Goal: Transaction & Acquisition: Purchase product/service

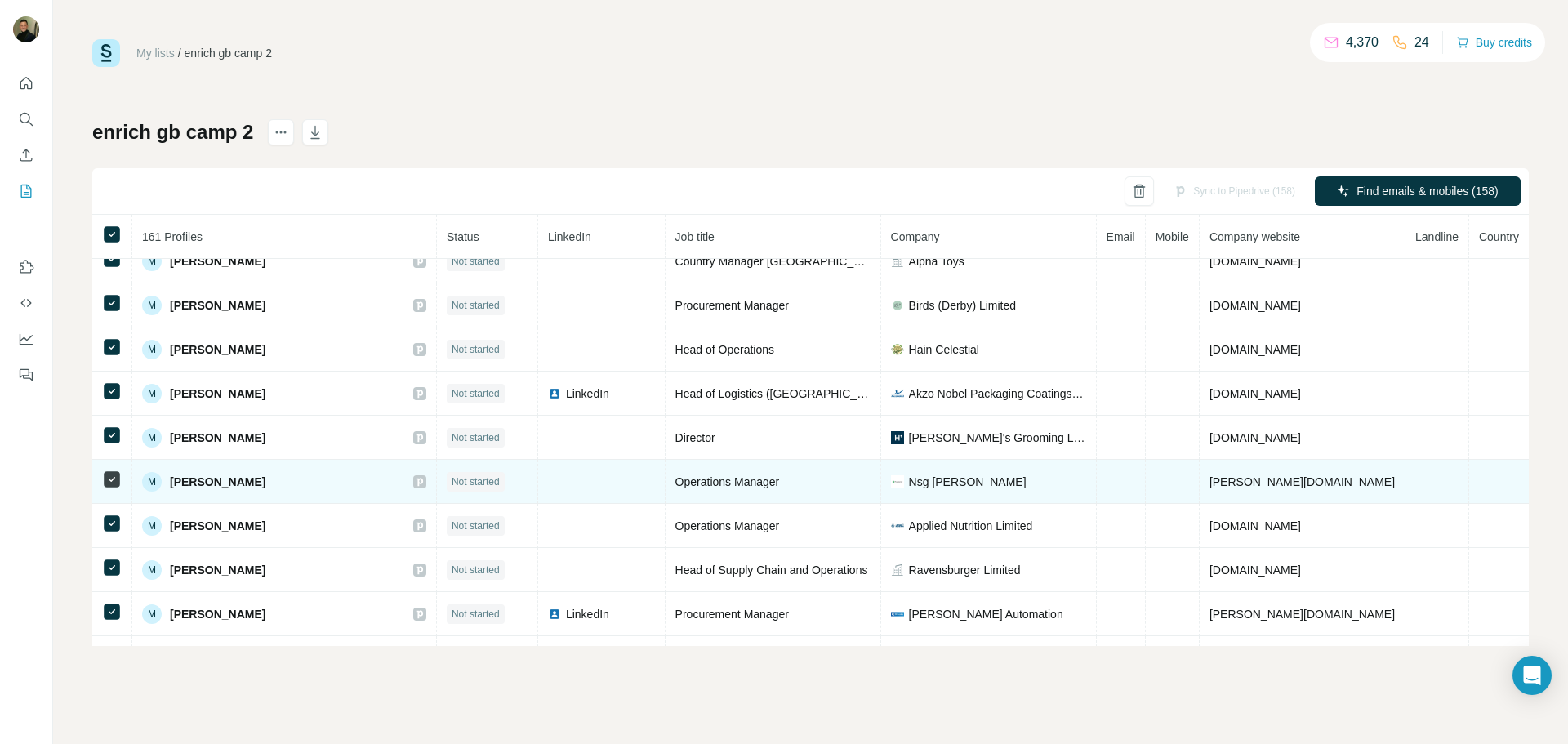
scroll to position [4018, 0]
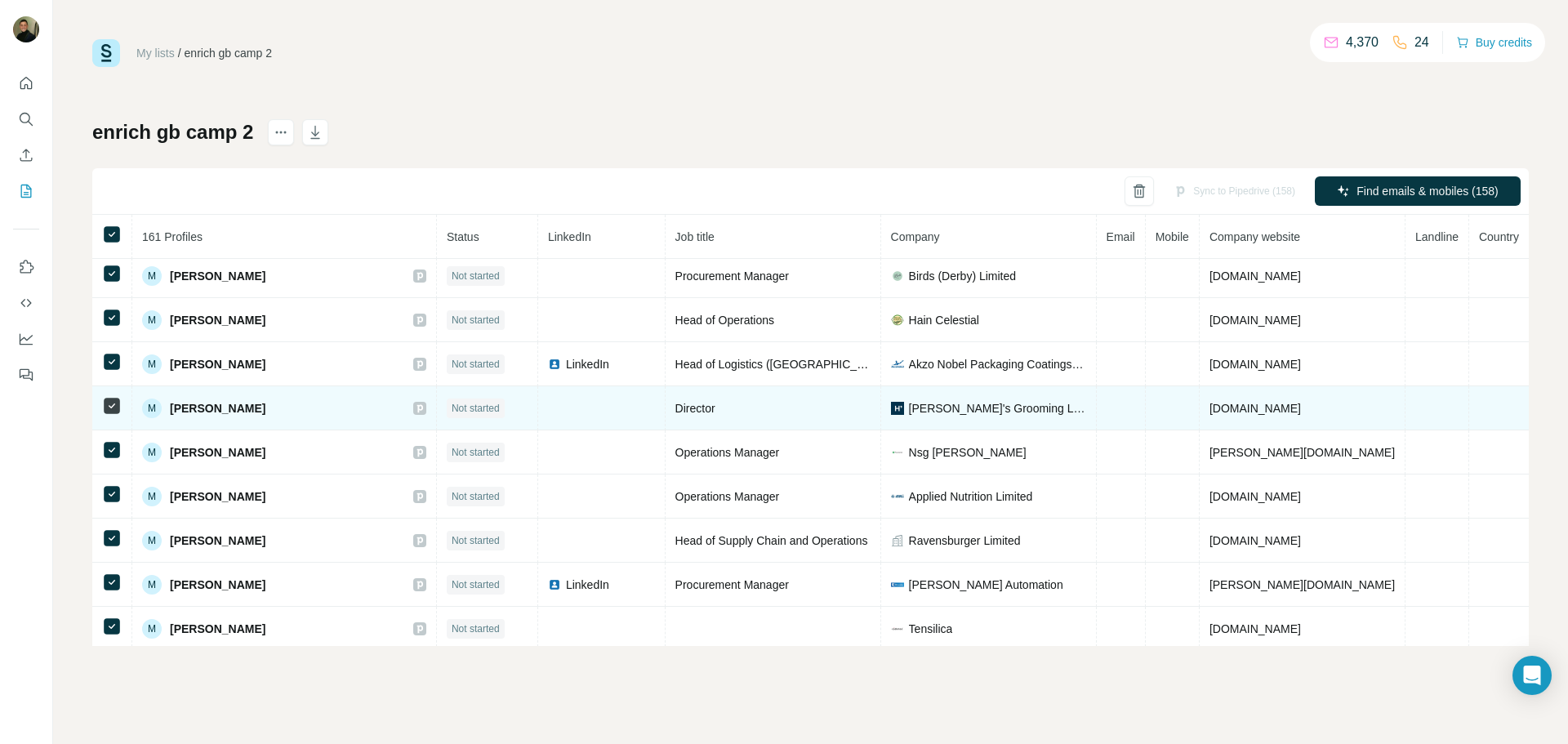
click at [121, 409] on icon at bounding box center [112, 406] width 19 height 19
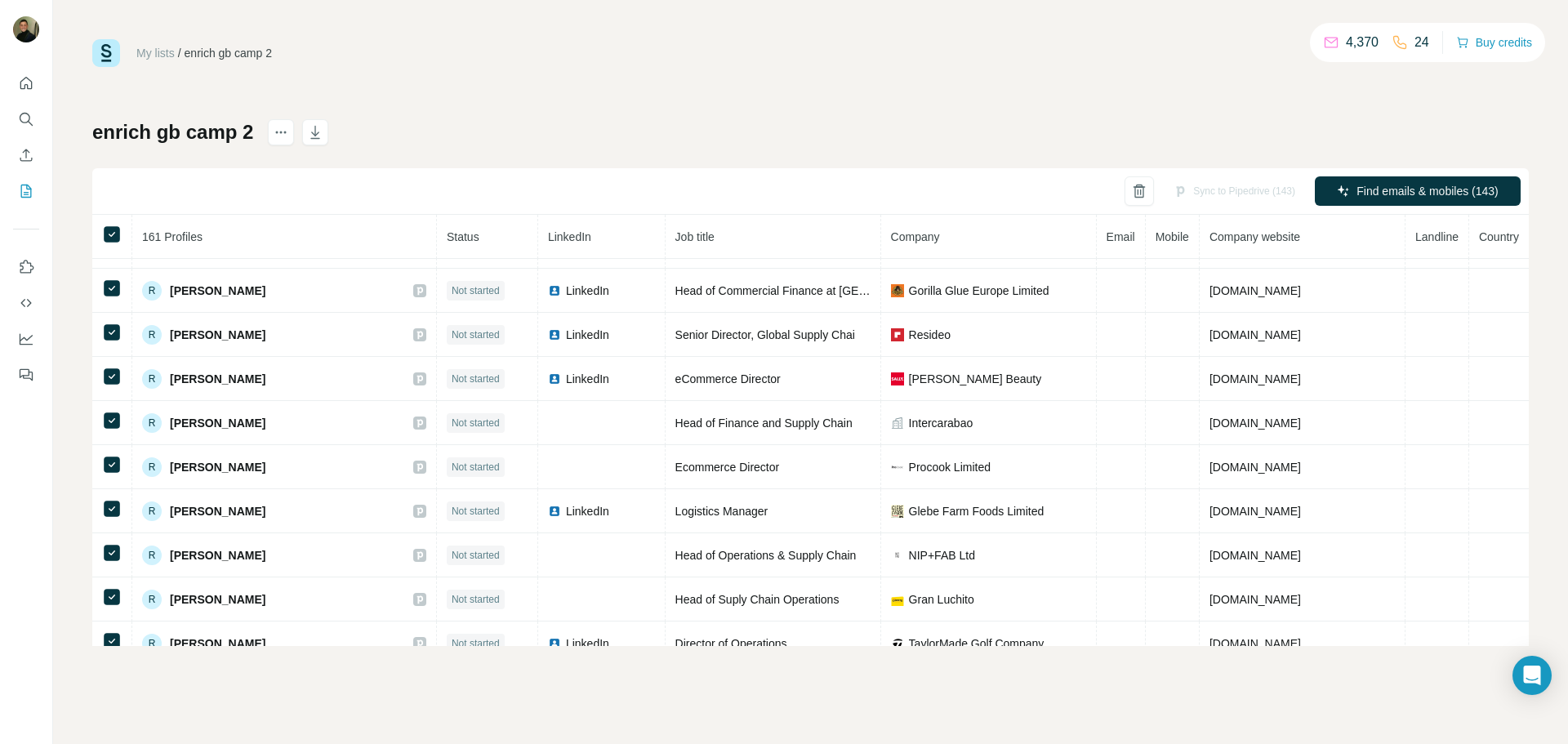
scroll to position [5063, 0]
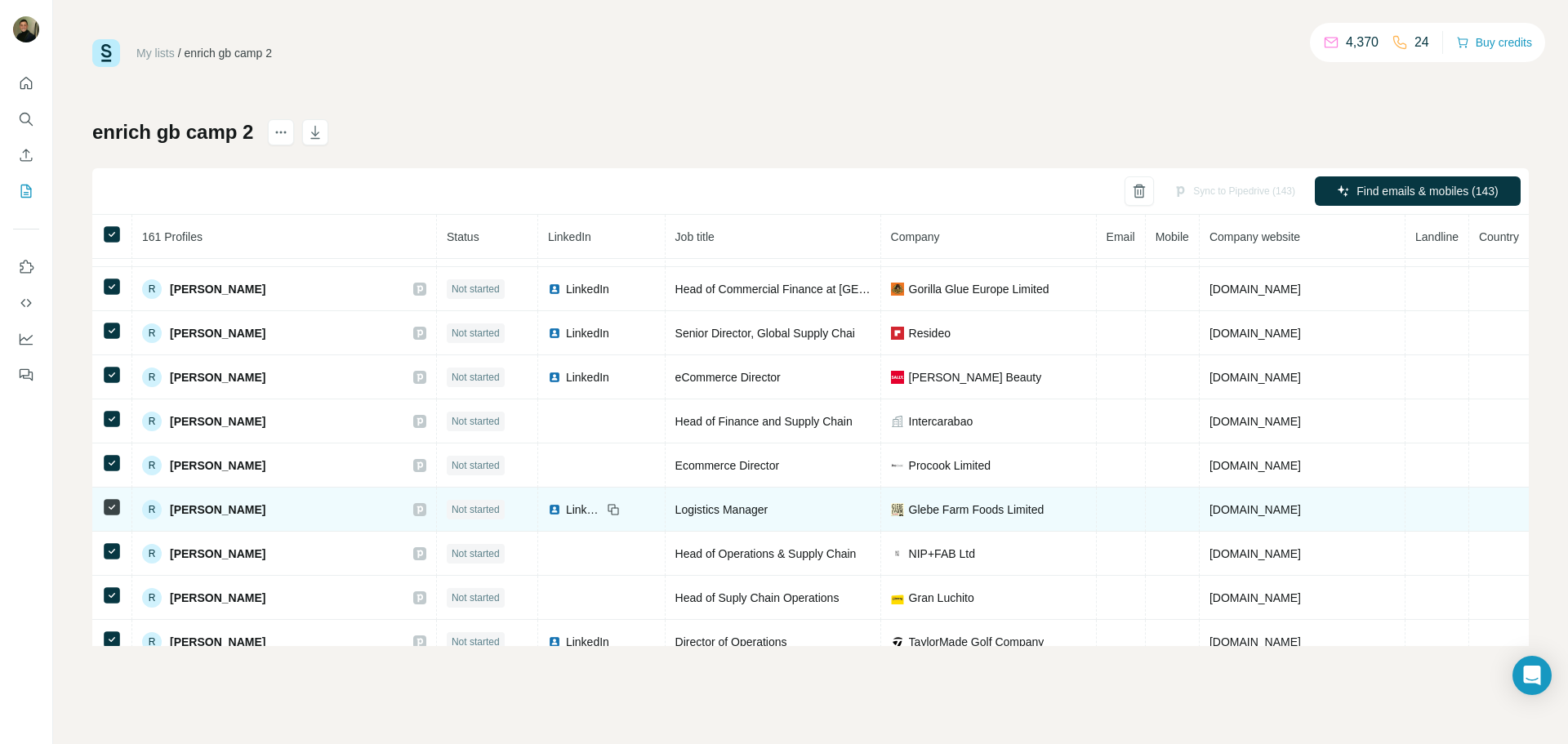
click at [105, 517] on td at bounding box center [111, 510] width 40 height 44
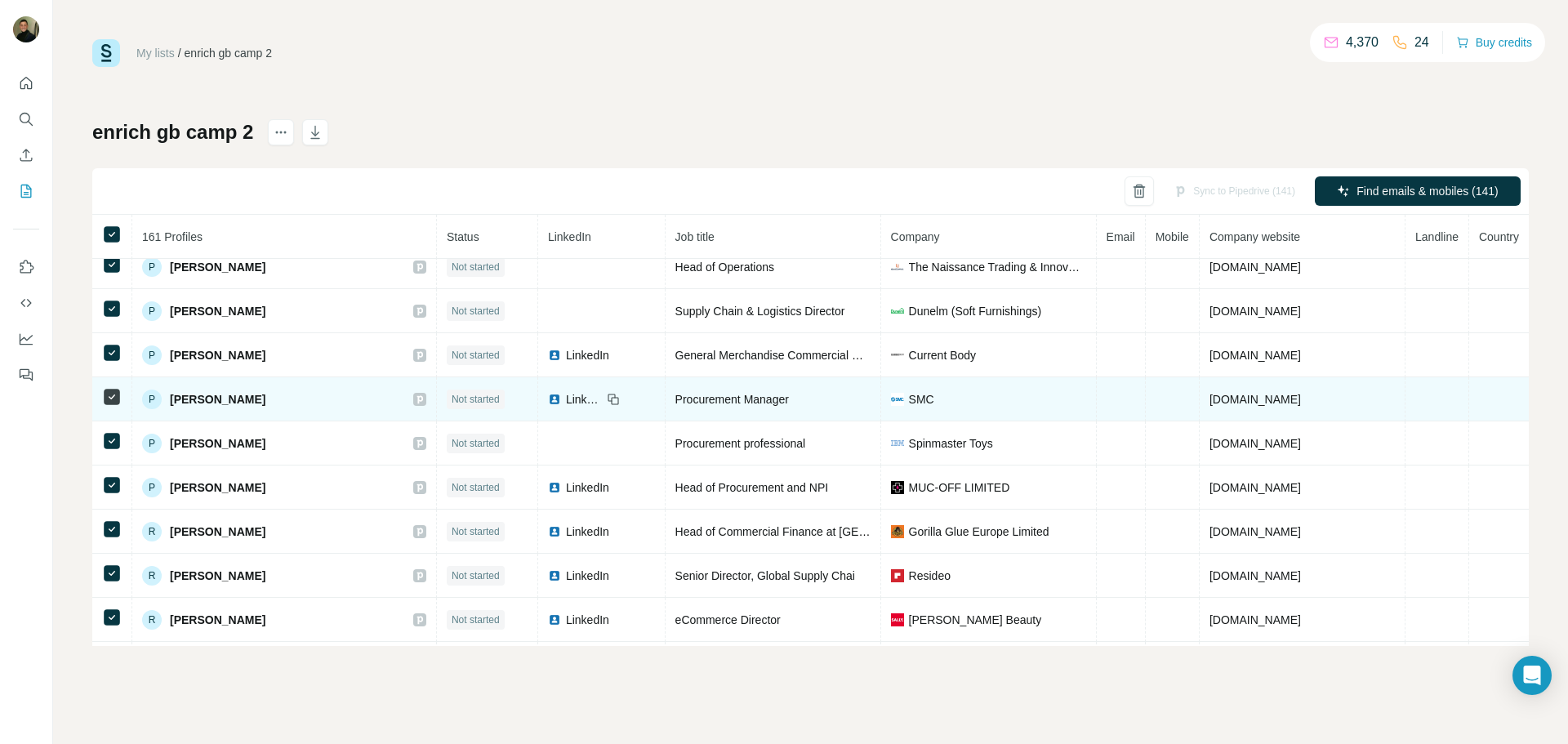
scroll to position [4900, 0]
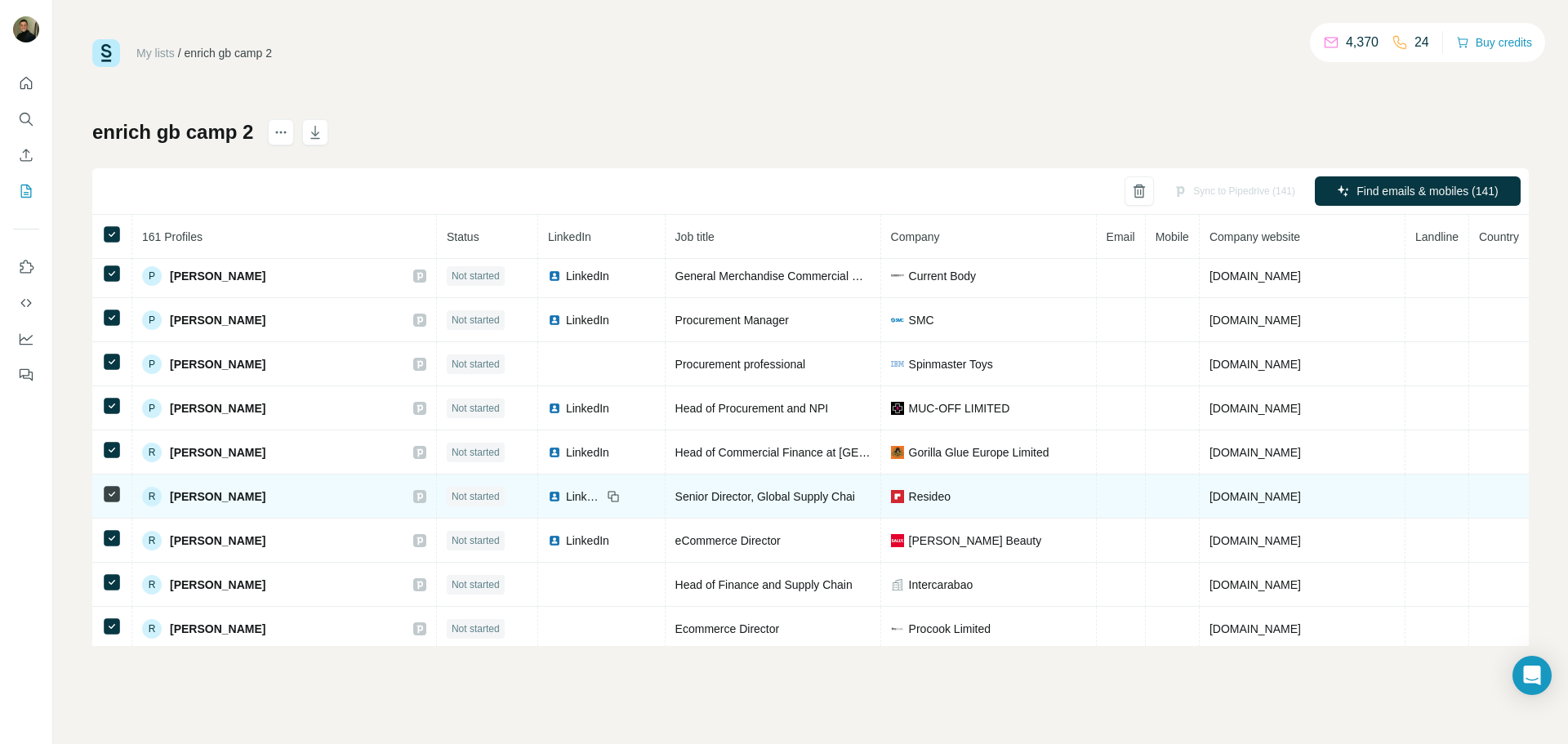
click at [120, 493] on icon at bounding box center [112, 494] width 19 height 19
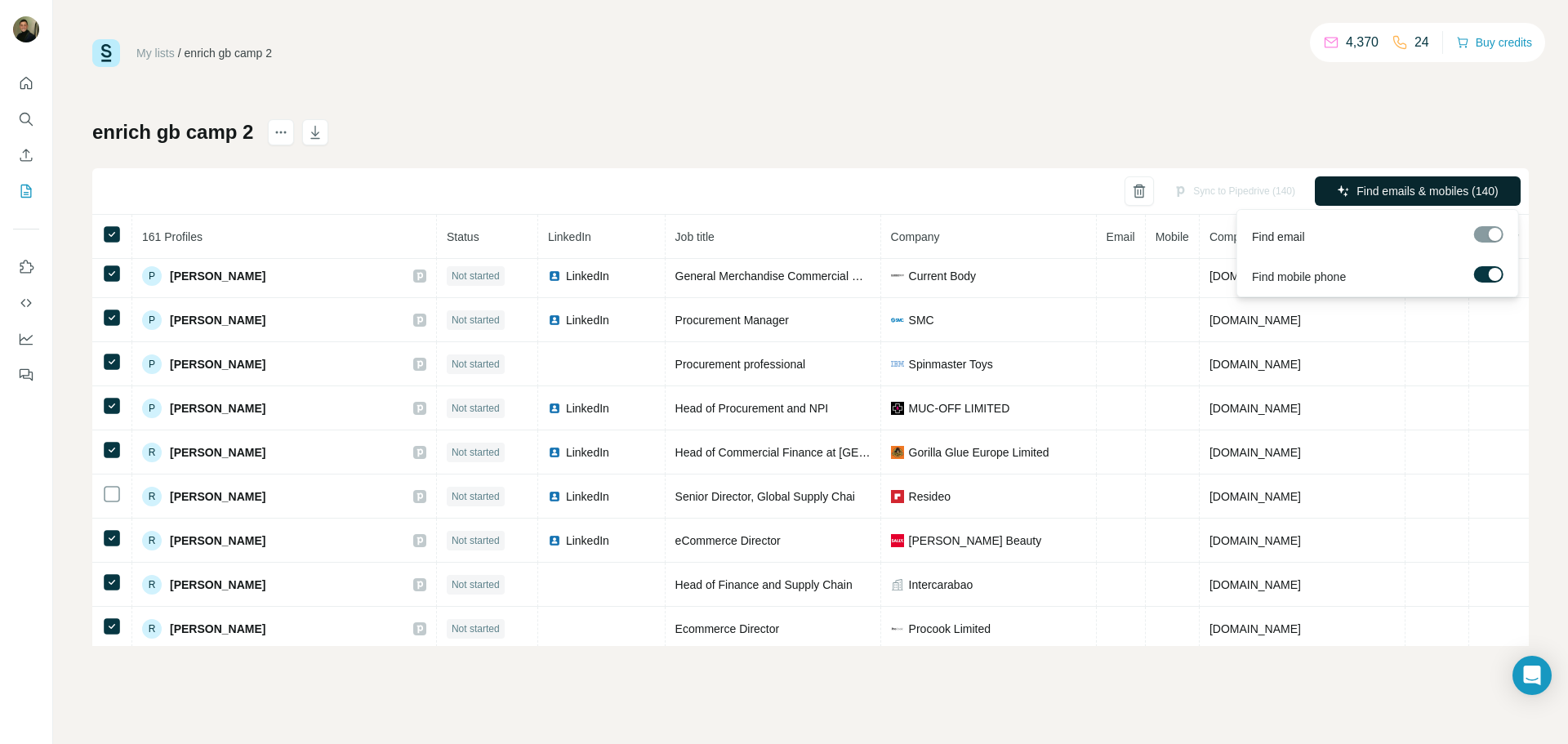
click at [1429, 185] on span "Find emails & mobiles (140)" at bounding box center [1427, 190] width 142 height 16
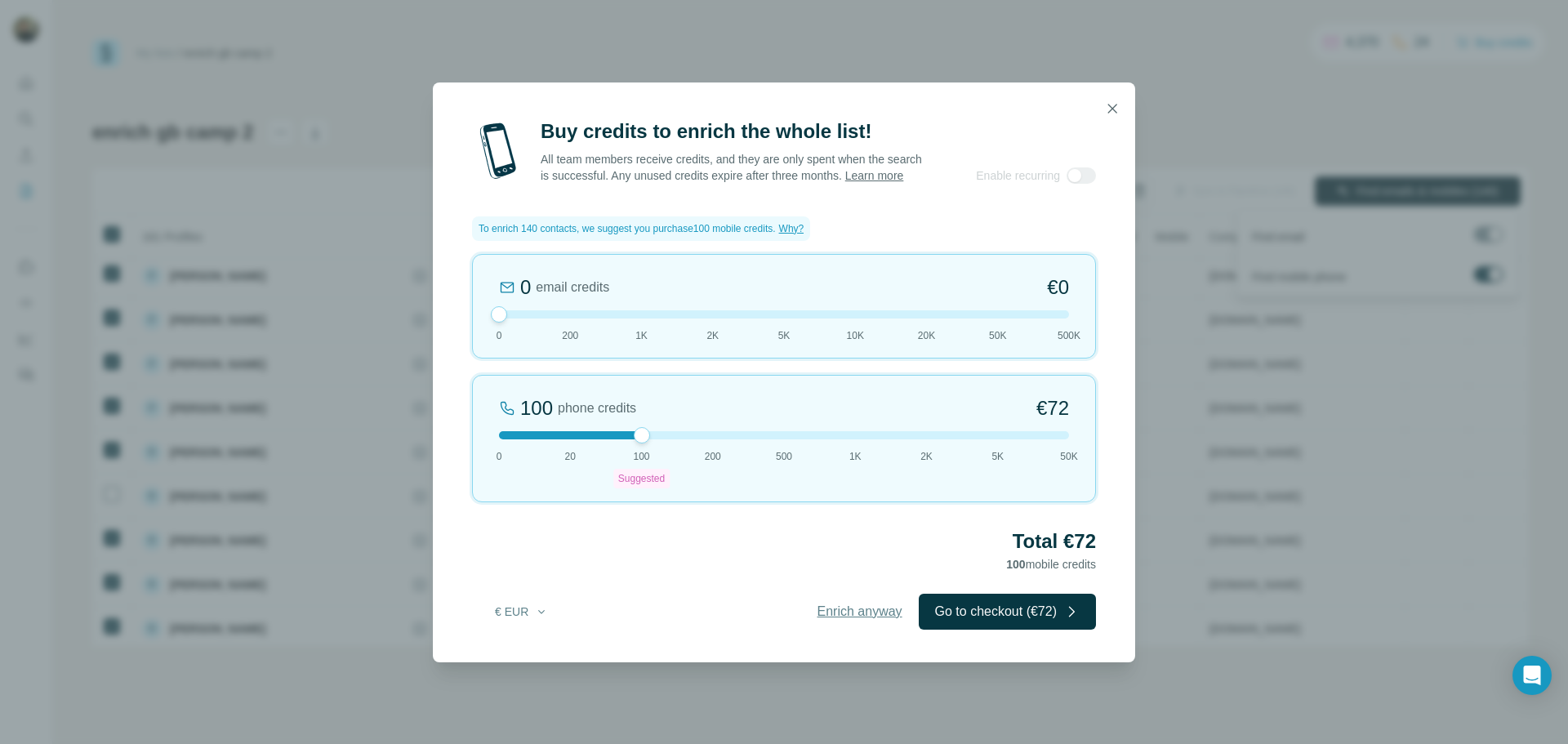
click at [842, 619] on span "Enrich anyway" at bounding box center [860, 612] width 85 height 19
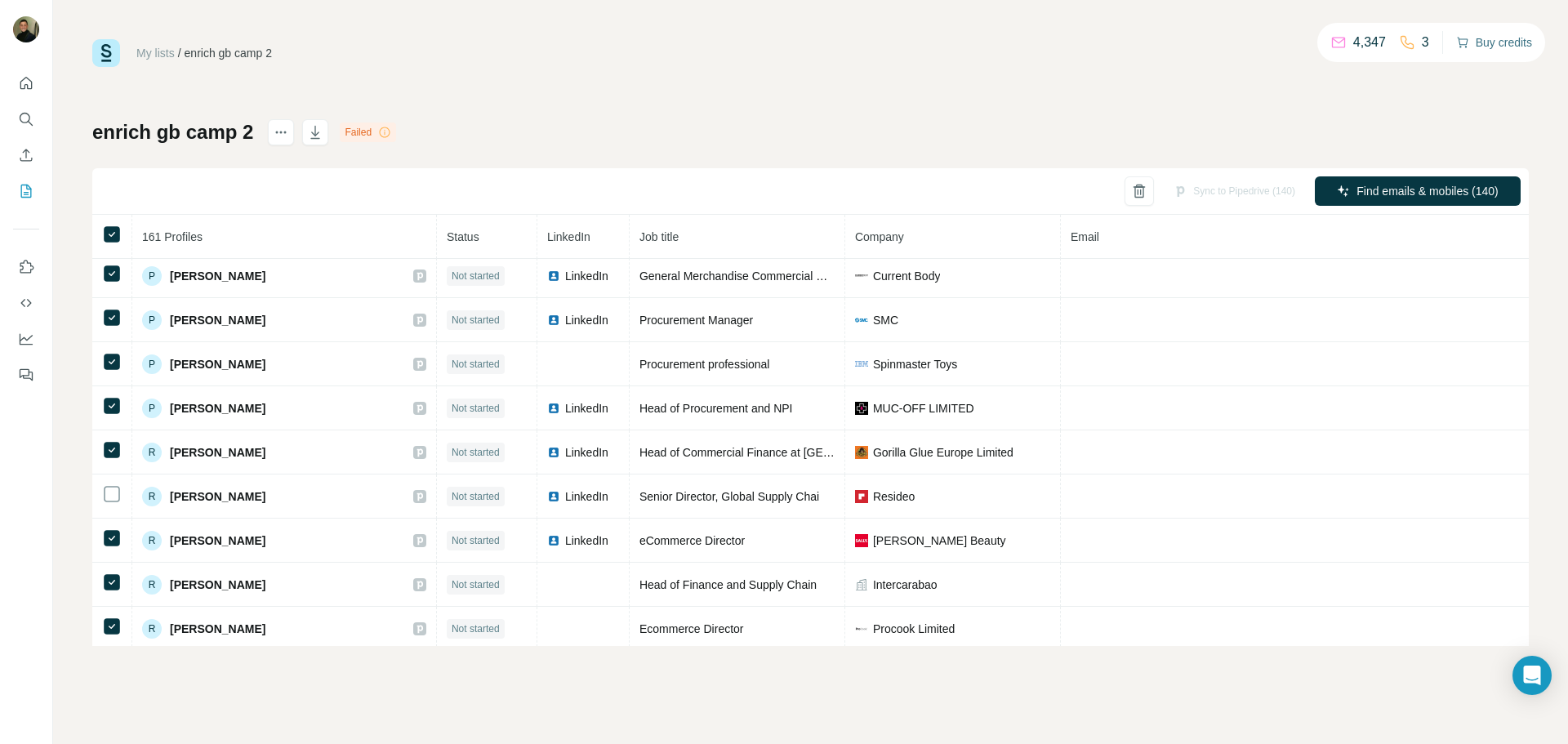
click at [1493, 40] on button "Buy credits" at bounding box center [1494, 43] width 76 height 23
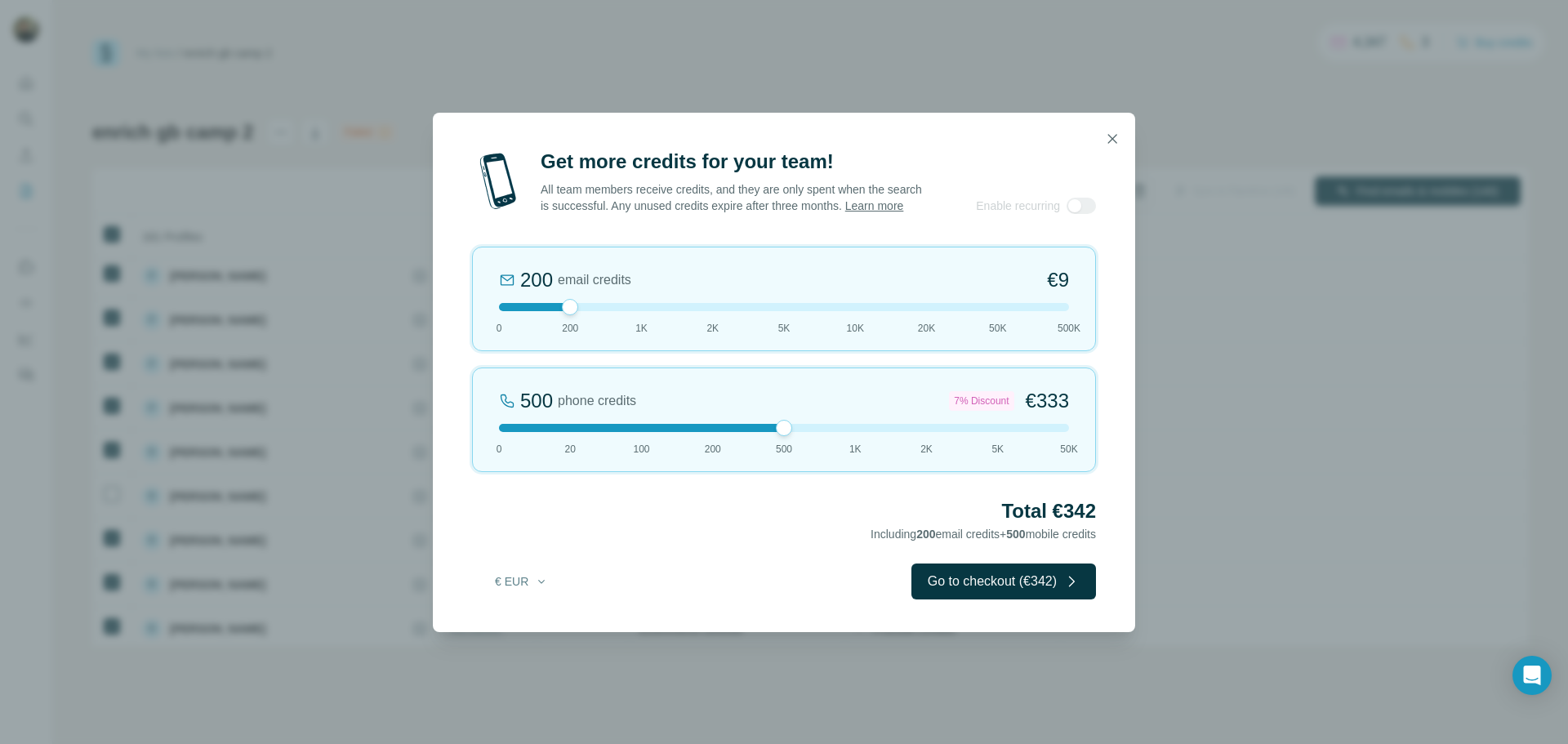
drag, startPoint x: 572, startPoint y: 438, endPoint x: 784, endPoint y: 445, distance: 212.1
click at [784, 445] on div "500 phone credits 7% Discount €333 0 20 100 200 500 1K 2K 5K 50K" at bounding box center [784, 419] width 624 height 104
click at [960, 596] on button "Go to checkout (€342)" at bounding box center [1003, 581] width 185 height 36
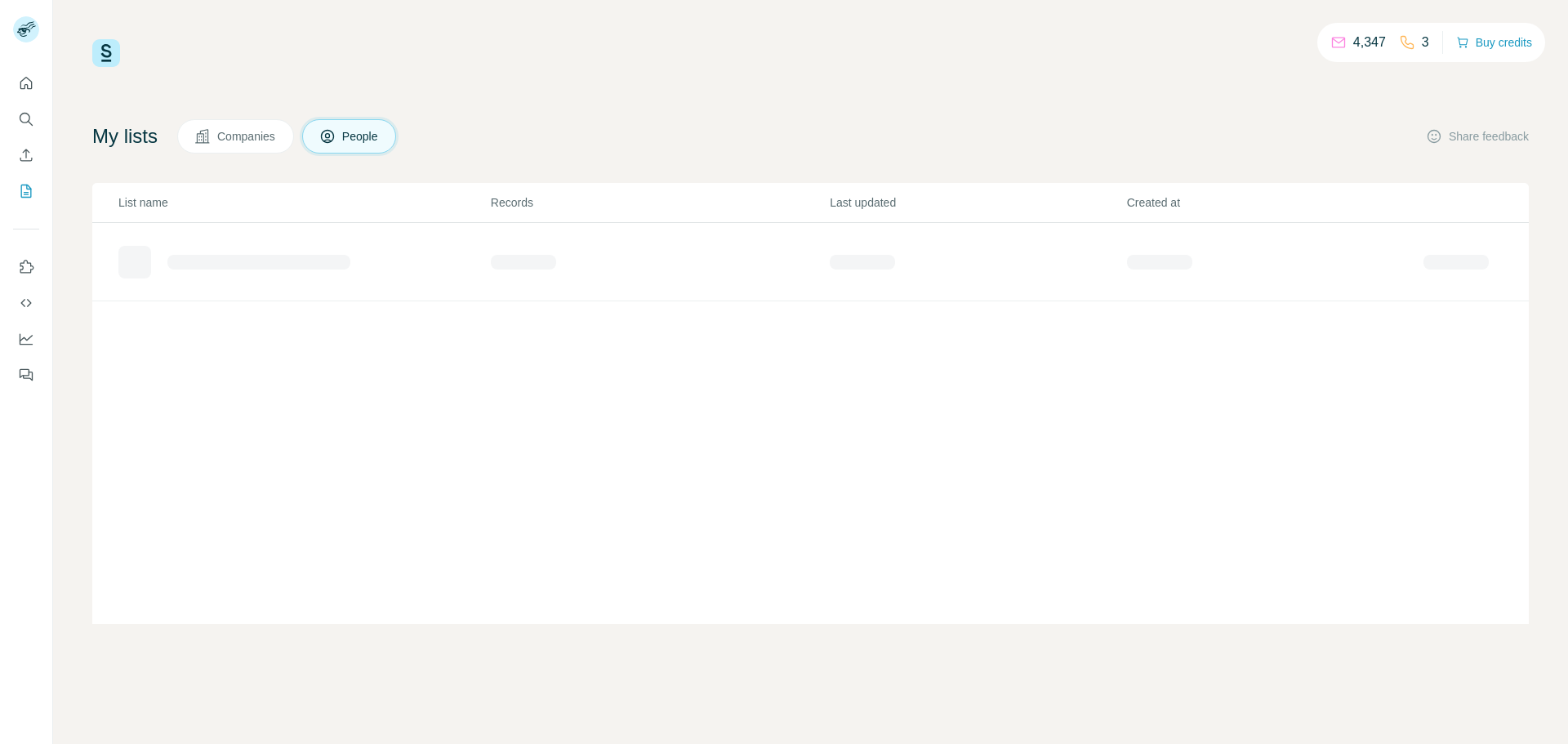
click at [1490, 35] on button "Buy credits" at bounding box center [1494, 43] width 76 height 23
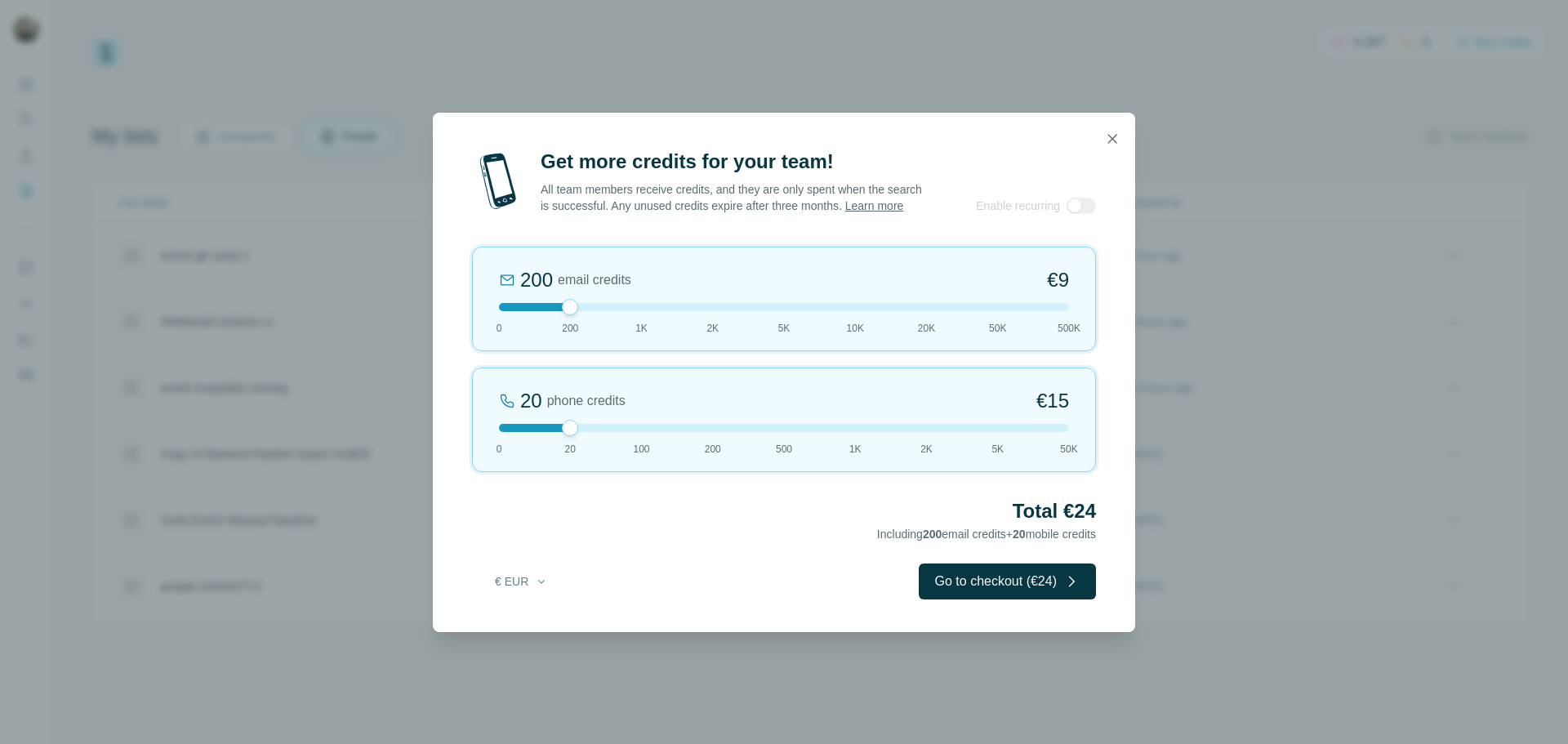
click at [564, 307] on div "200 email credits €9 0 200 1K 2K 5K 10K 20K 50K 500K" at bounding box center [784, 299] width 624 height 104
drag, startPoint x: 561, startPoint y: 314, endPoint x: 478, endPoint y: 318, distance: 83.1
click at [478, 318] on div "0 email credits €0 0 200 1K 2K 5K 10K 20K 50K 500K" at bounding box center [784, 299] width 624 height 104
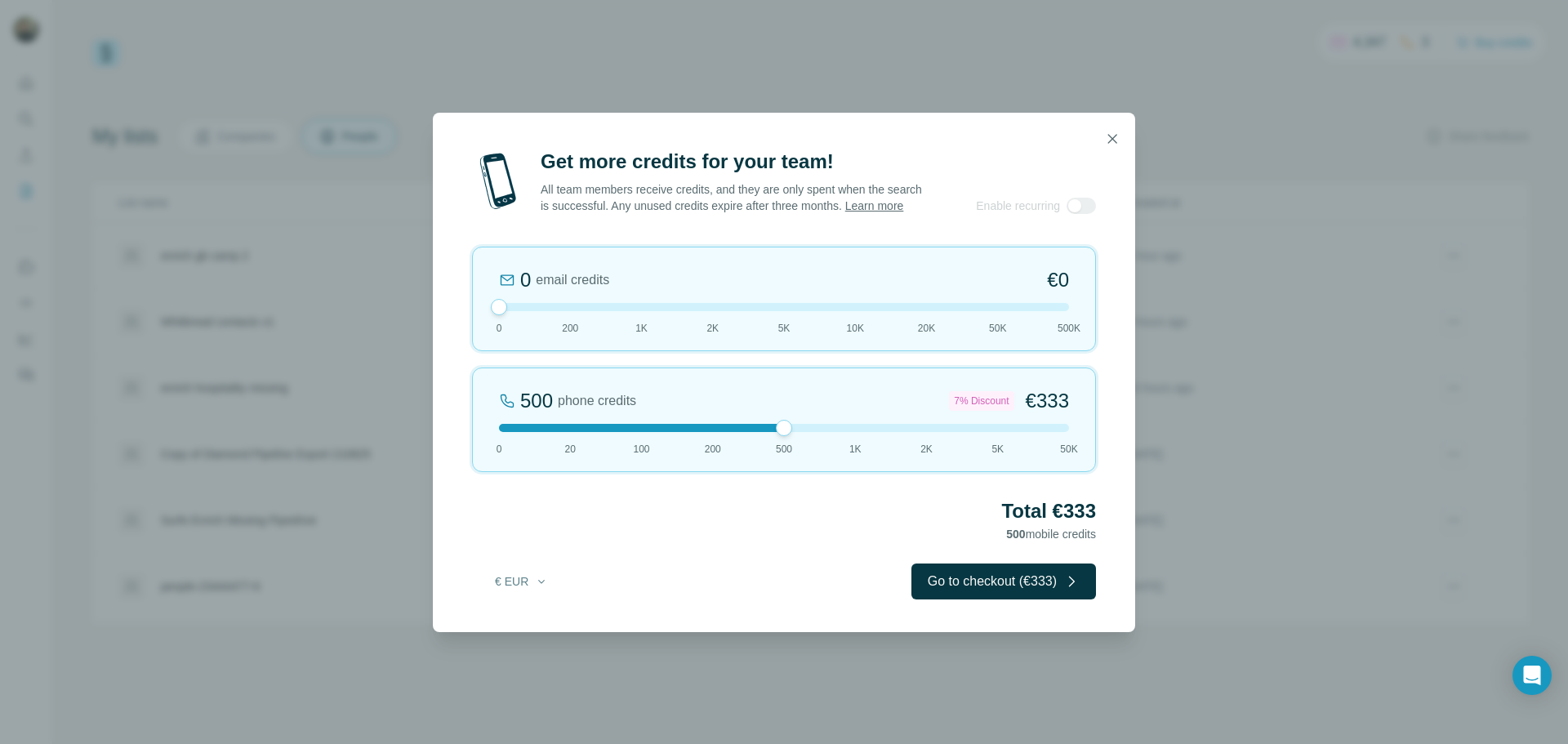
drag, startPoint x: 567, startPoint y: 430, endPoint x: 778, endPoint y: 450, distance: 211.9
click at [778, 450] on div "500 phone credits 7% Discount €333 0 20 100 200 500 1K 2K 5K 50K" at bounding box center [784, 419] width 624 height 104
click at [983, 598] on button "Go to checkout (€333)" at bounding box center [1003, 581] width 185 height 36
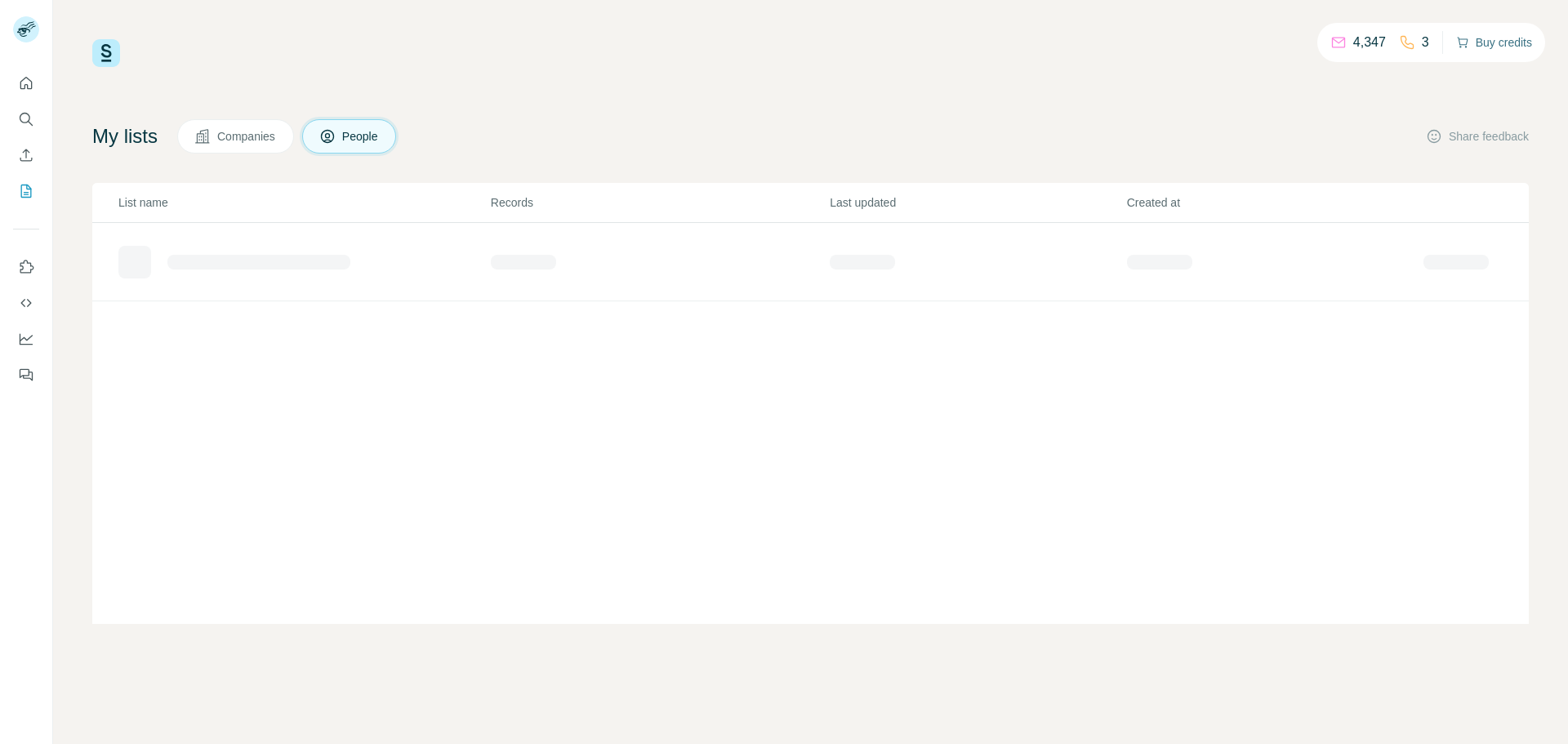
click at [1488, 48] on button "Buy credits" at bounding box center [1494, 43] width 76 height 23
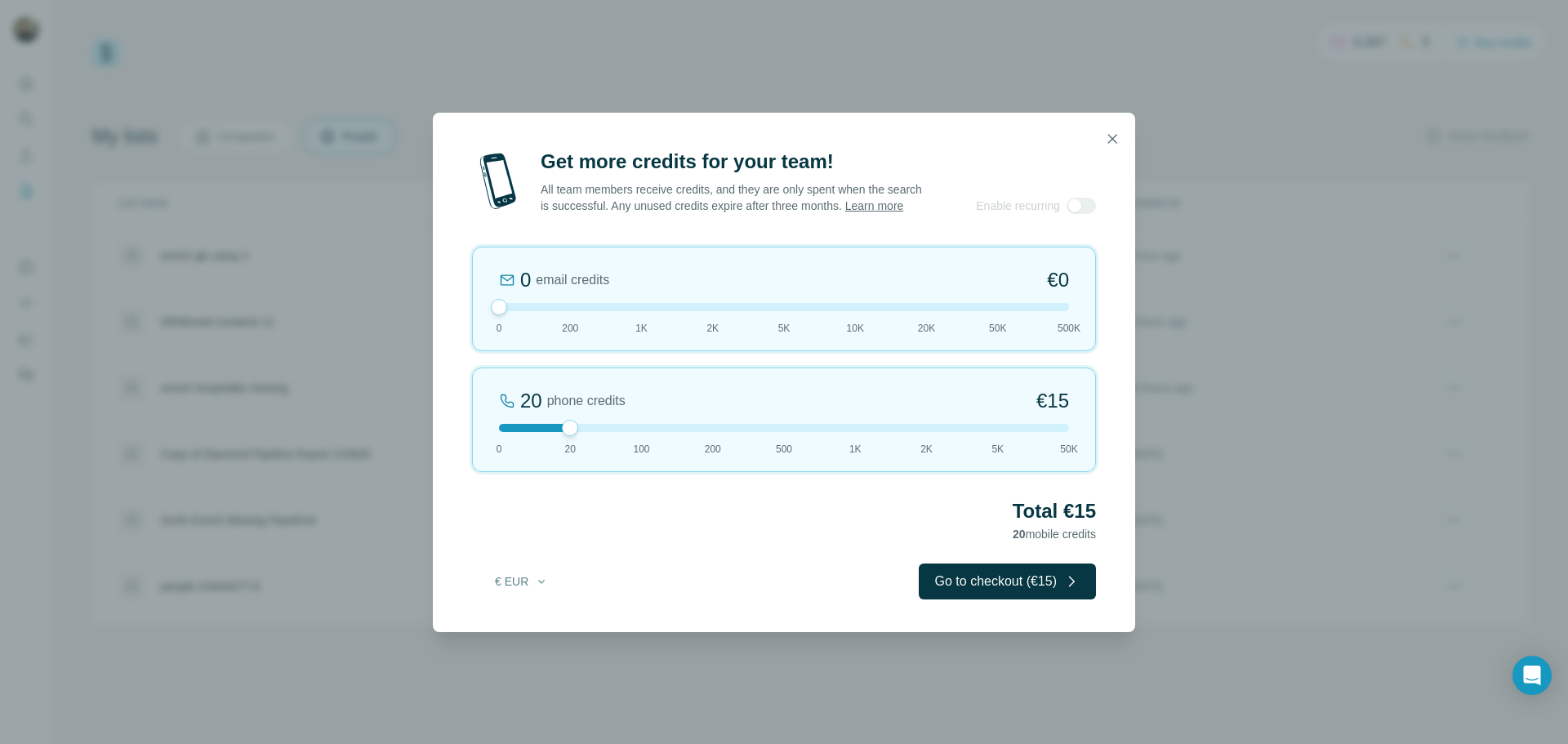
drag, startPoint x: 575, startPoint y: 308, endPoint x: 480, endPoint y: 315, distance: 95.3
click at [480, 315] on div "0 email credits €0 0 200 1K 2K 5K 10K 20K 50K 500K" at bounding box center [784, 299] width 624 height 104
drag, startPoint x: 570, startPoint y: 438, endPoint x: 778, endPoint y: 446, distance: 208.2
click at [778, 446] on div "500 phone credits 7% Discount €333 0 20 100 200 500 1K 2K 5K 50K" at bounding box center [784, 419] width 624 height 104
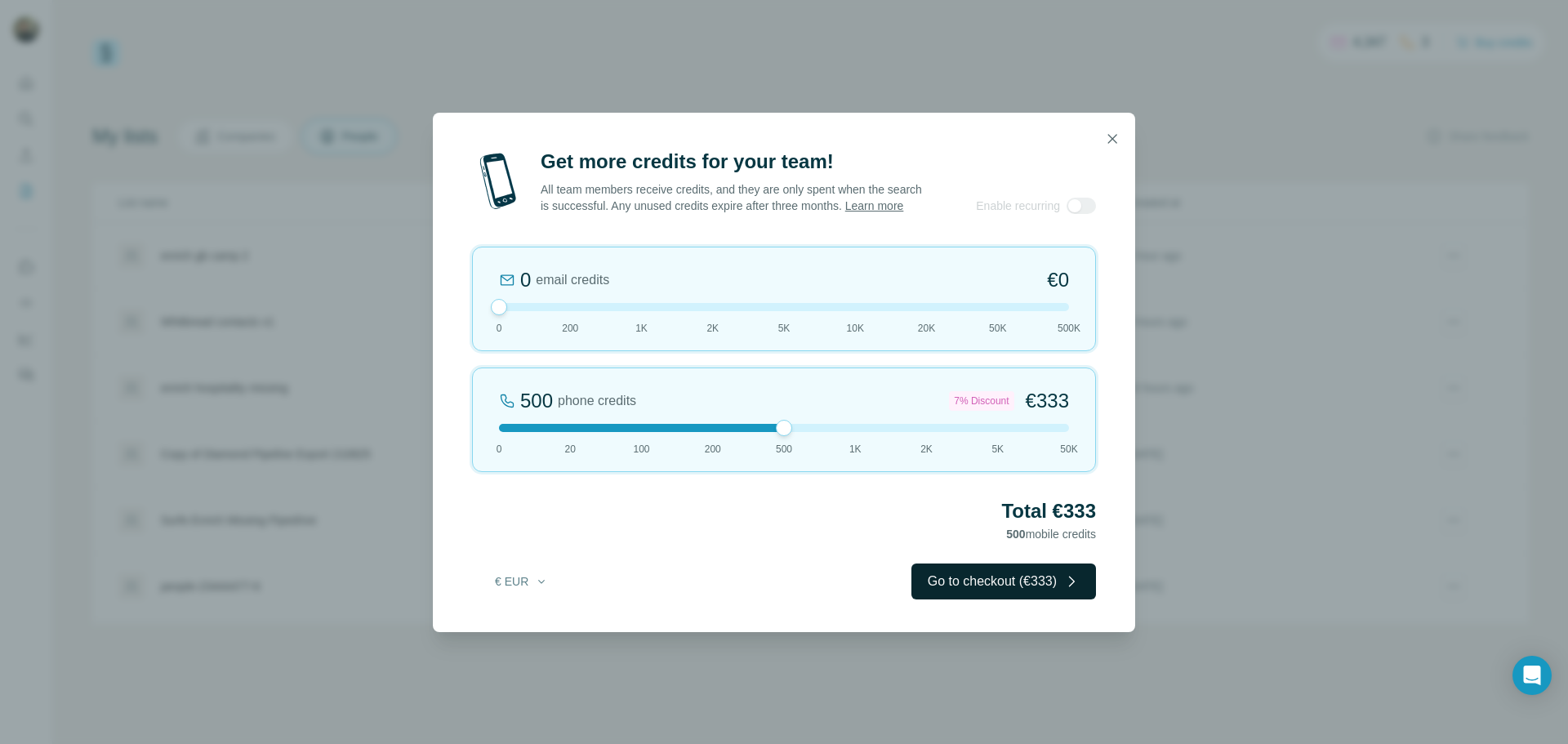
click at [991, 576] on button "Go to checkout (€333)" at bounding box center [1003, 581] width 185 height 36
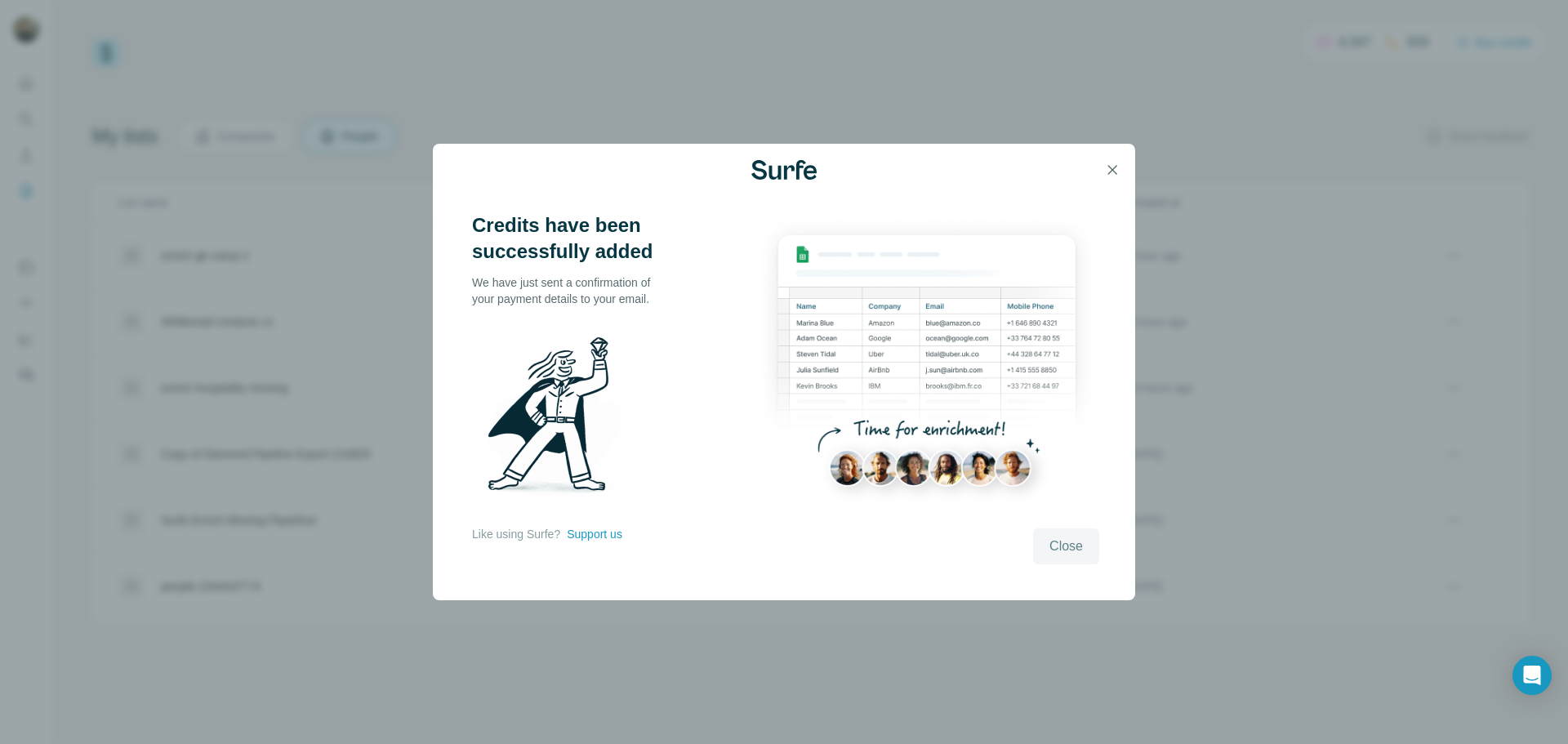
click at [1050, 553] on span "Close" at bounding box center [1066, 546] width 34 height 19
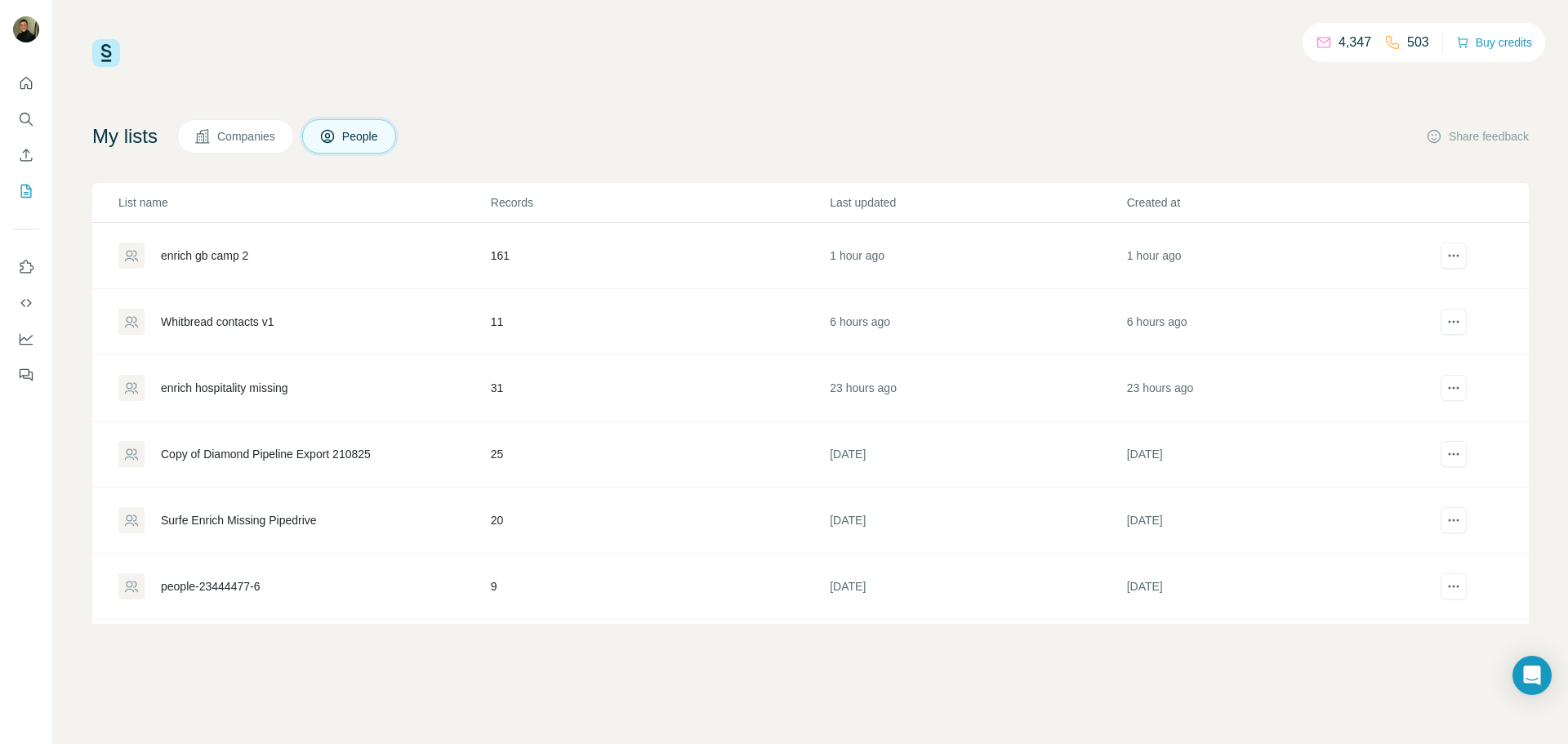
click at [235, 250] on div "enrich gb camp 2" at bounding box center [204, 255] width 87 height 16
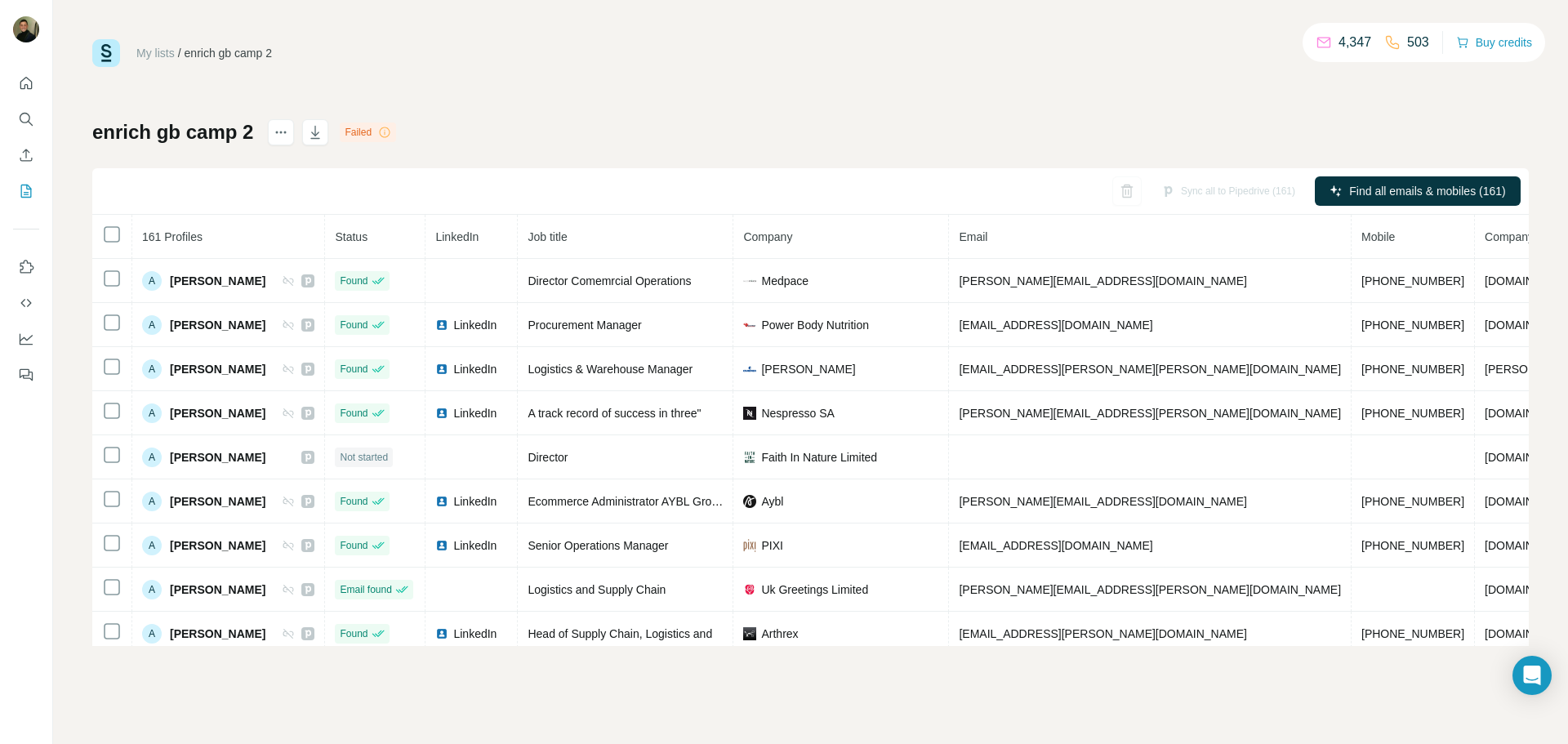
click at [381, 129] on icon at bounding box center [385, 132] width 14 height 14
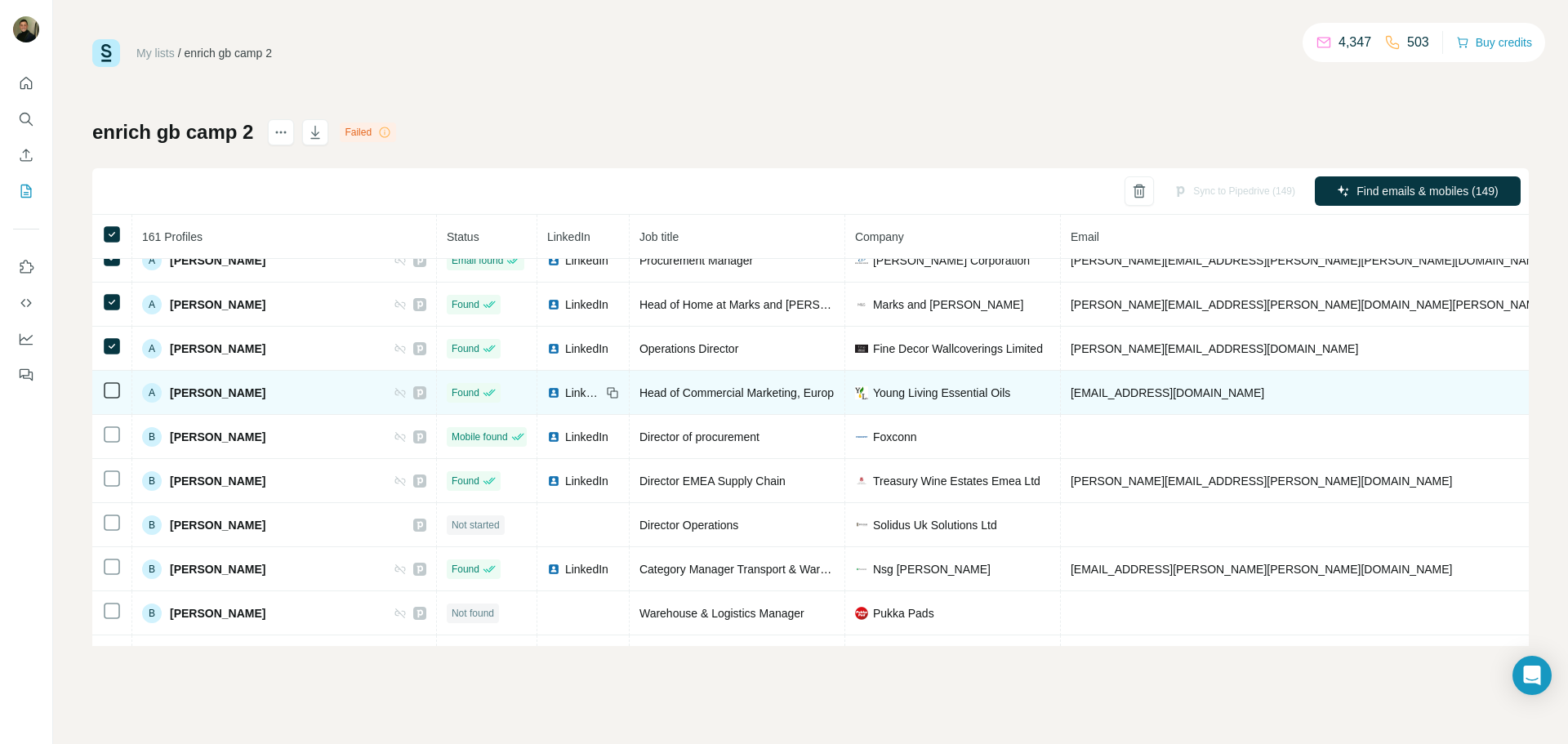
scroll to position [427, 0]
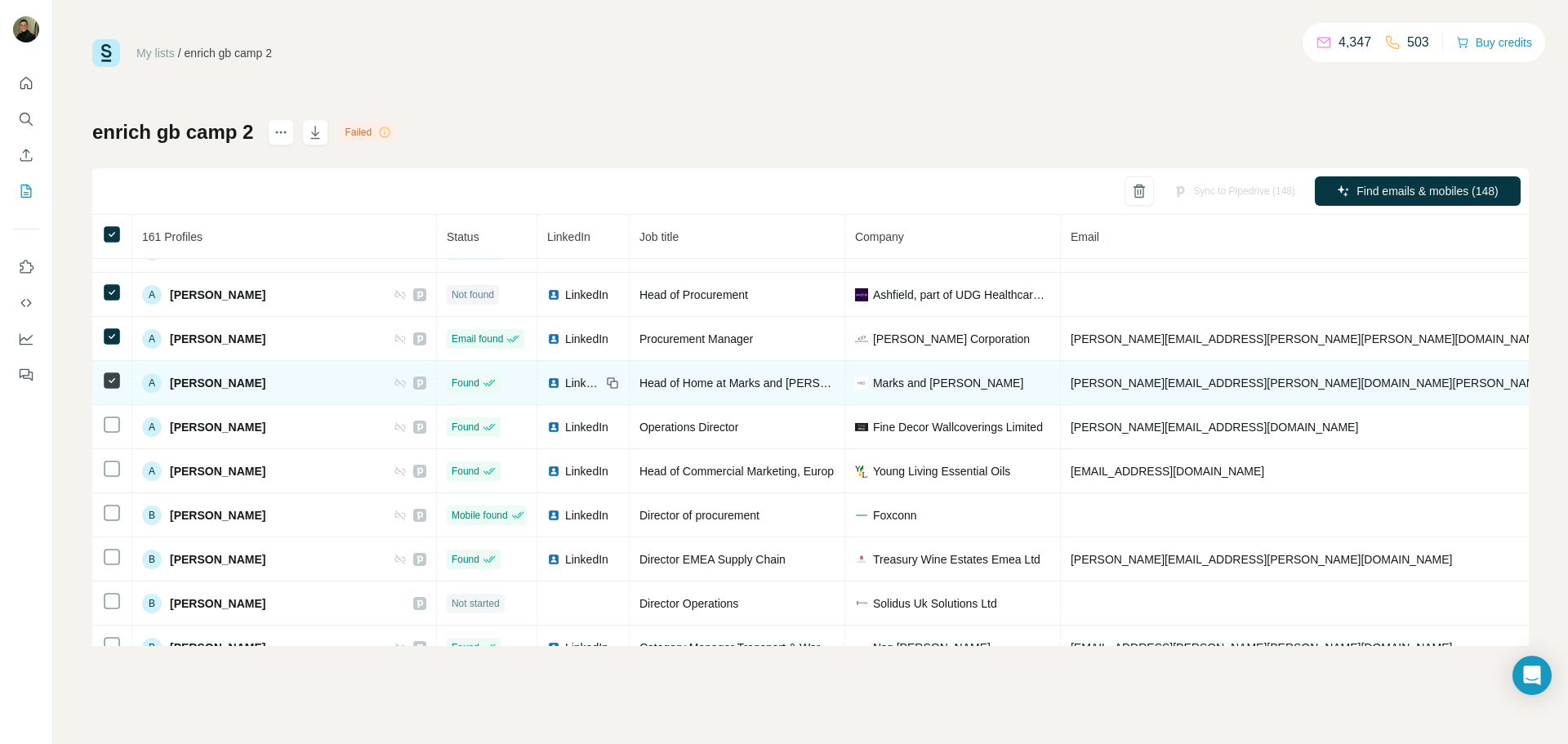
click at [109, 389] on icon at bounding box center [112, 381] width 19 height 19
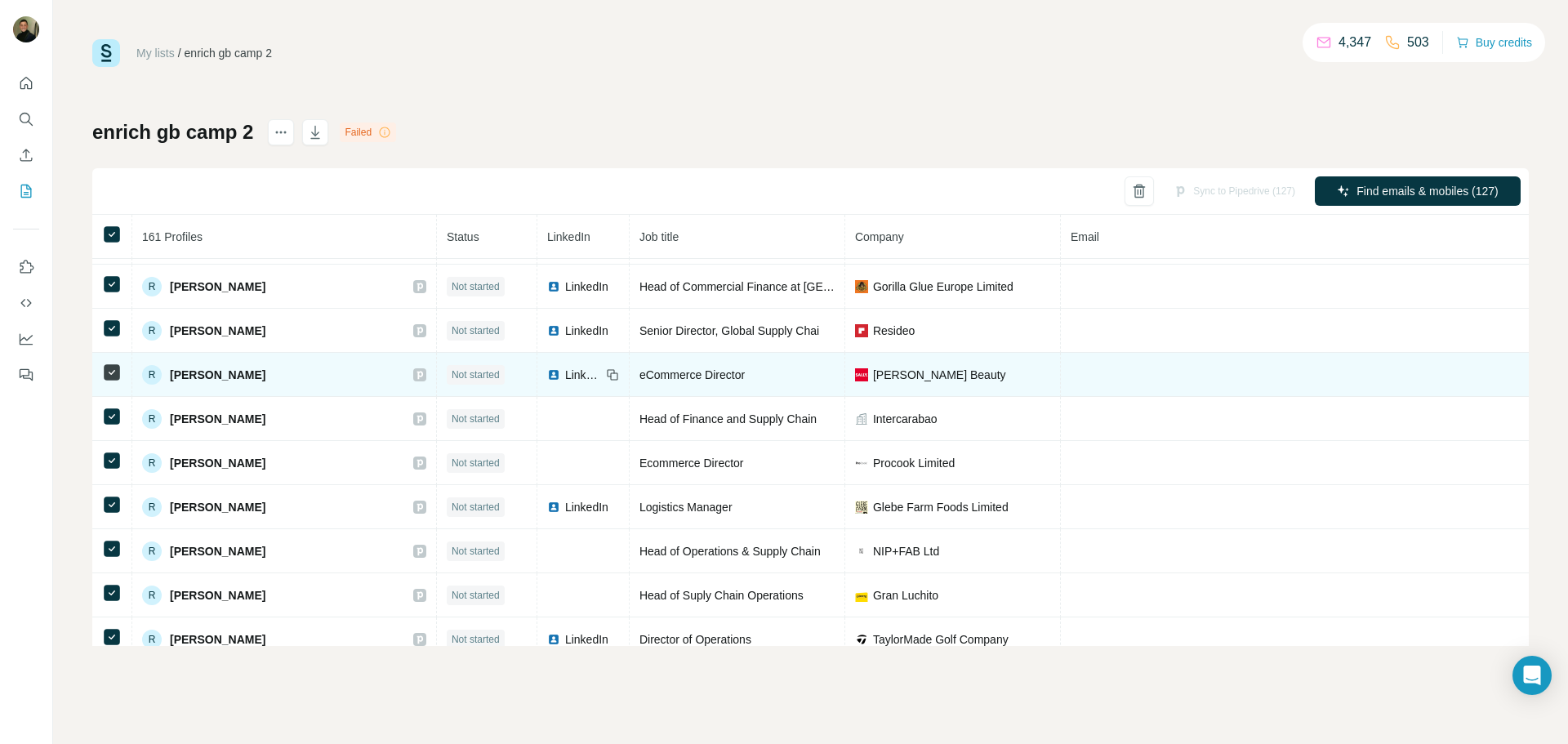
scroll to position [5076, 0]
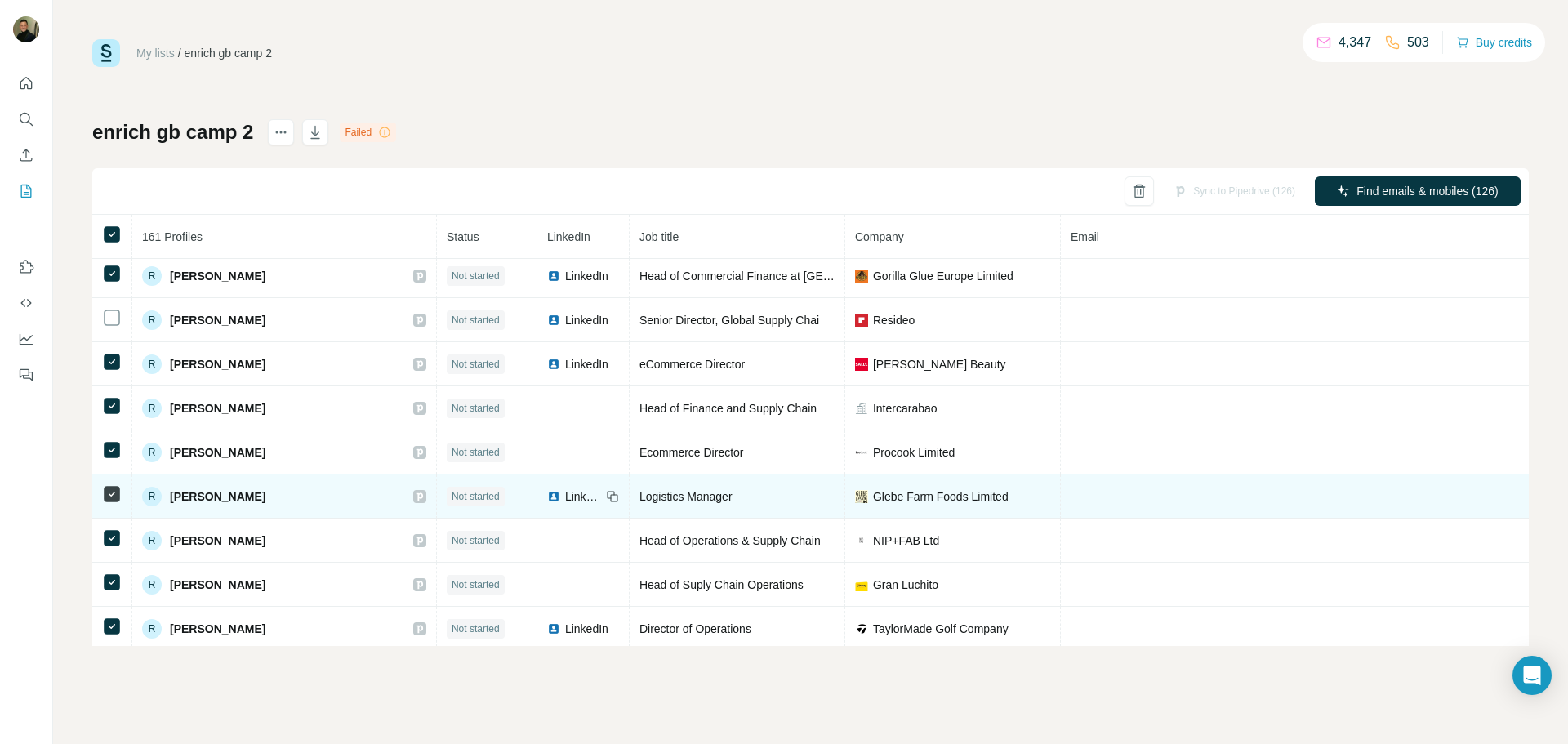
click at [120, 493] on icon at bounding box center [112, 494] width 19 height 19
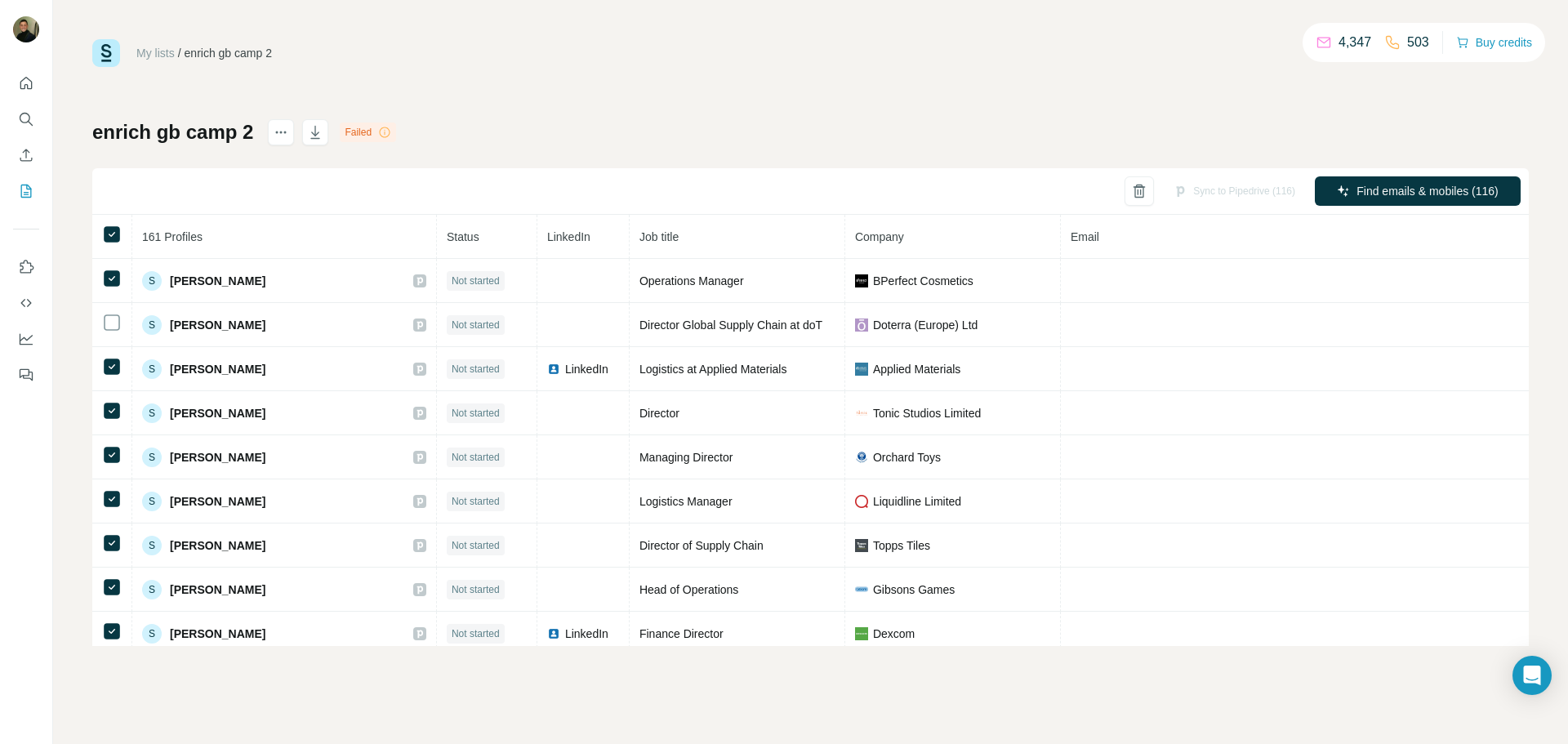
scroll to position [5827, 0]
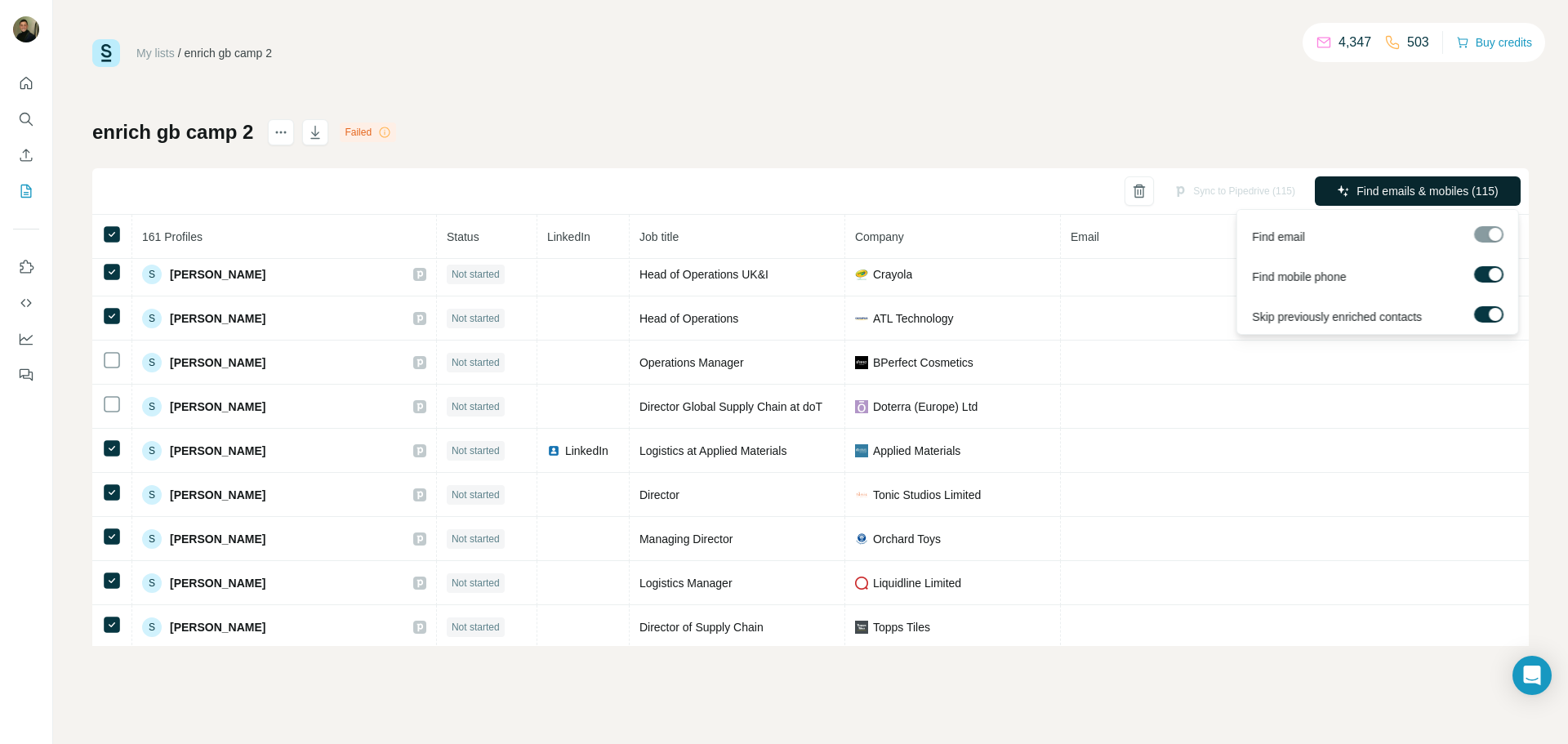
click at [1419, 182] on button "Find emails & mobiles (115)" at bounding box center [1417, 191] width 206 height 29
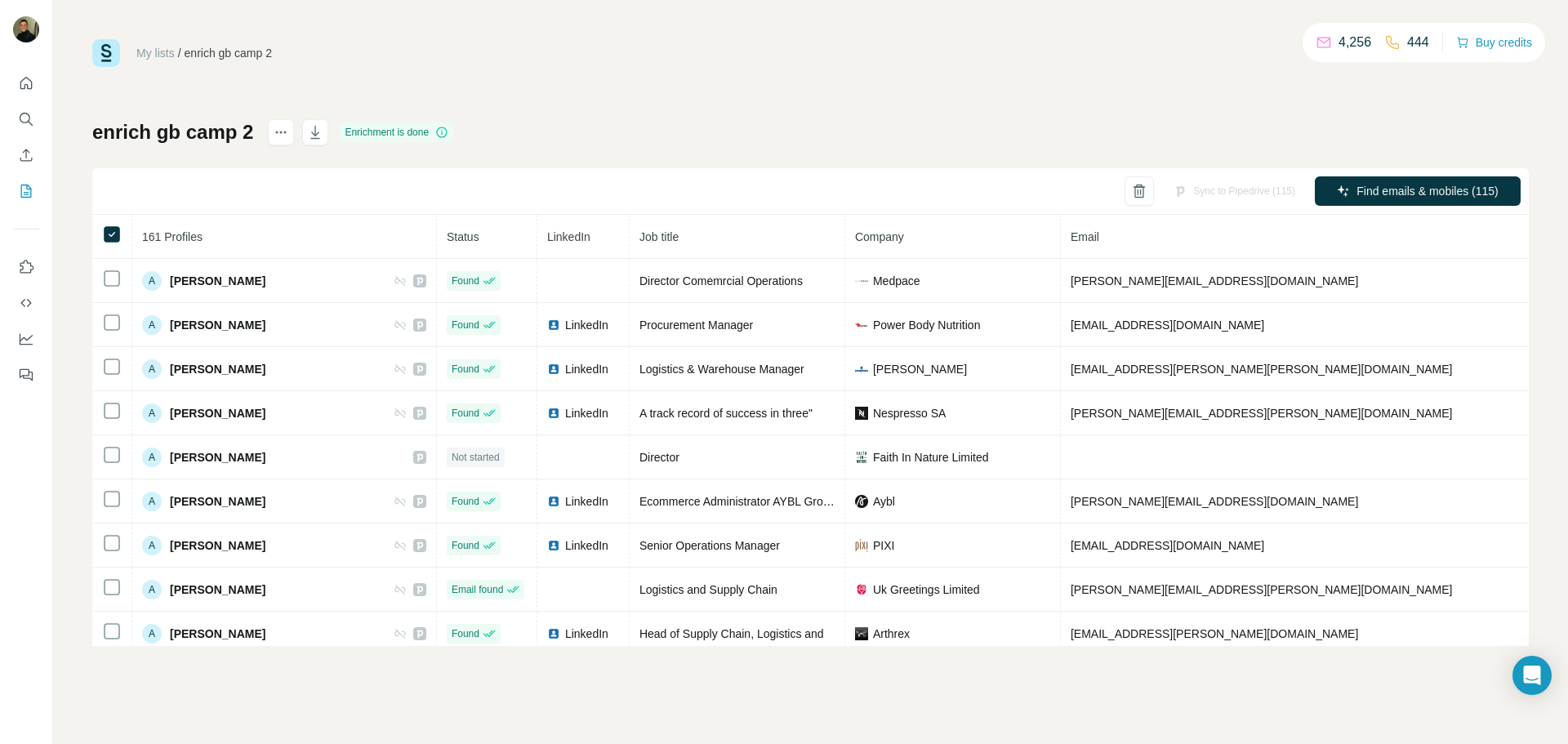
scroll to position [5827, 0]
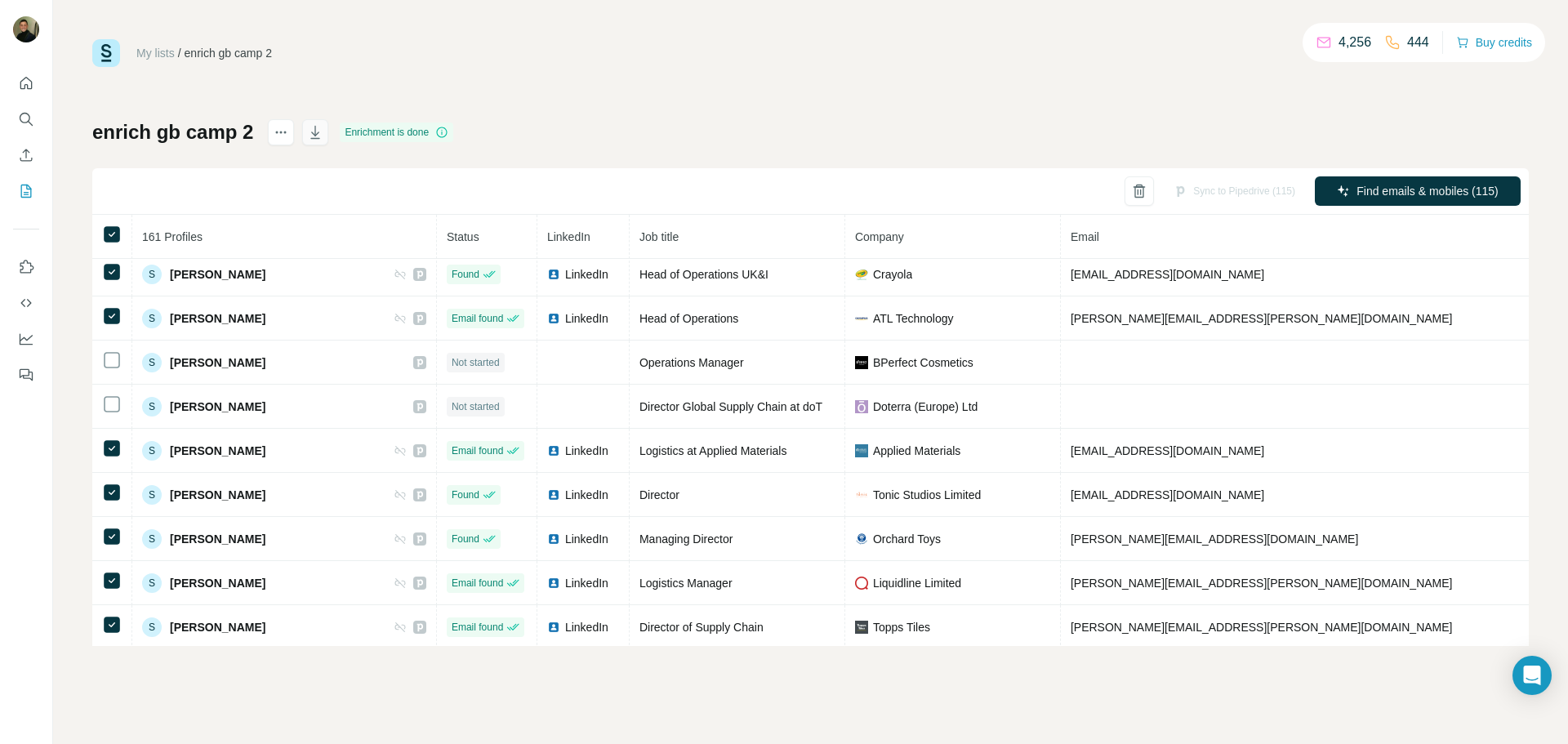
click at [313, 133] on icon "button" at bounding box center [315, 132] width 9 height 14
click at [312, 133] on icon "button" at bounding box center [316, 133] width 8 height 5
